Goal: Task Accomplishment & Management: Manage account settings

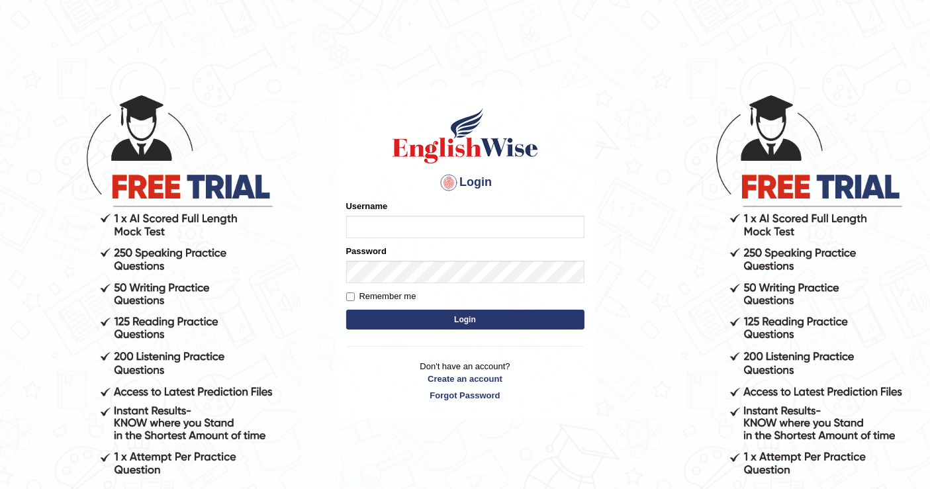
click at [346, 310] on button "Login" at bounding box center [465, 320] width 238 height 20
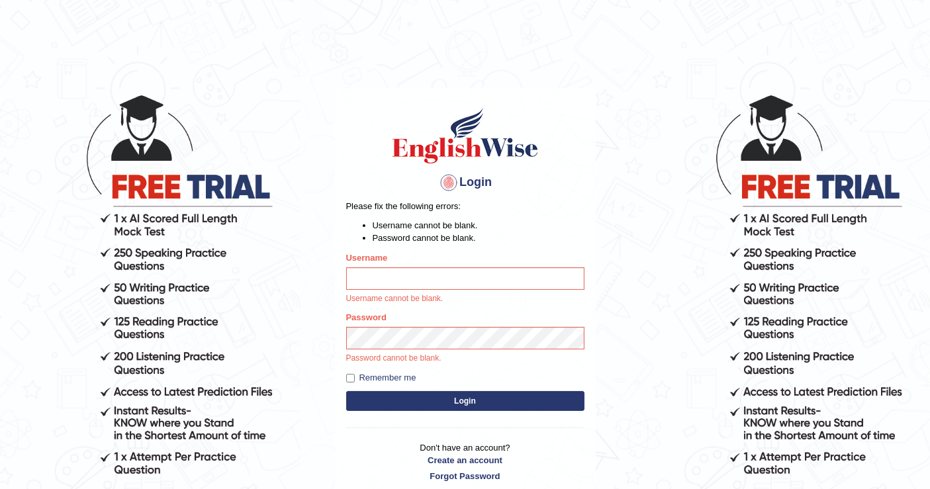
click at [346, 391] on button "Login" at bounding box center [465, 401] width 238 height 20
